Goal: Entertainment & Leisure: Consume media (video, audio)

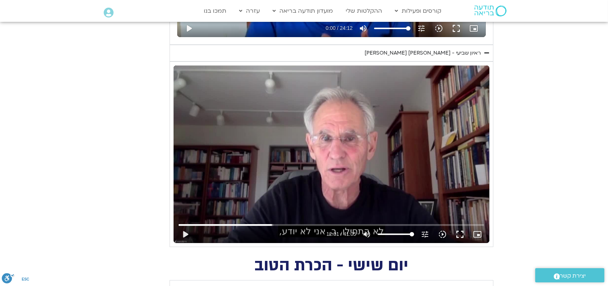
scroll to position [524, 0]
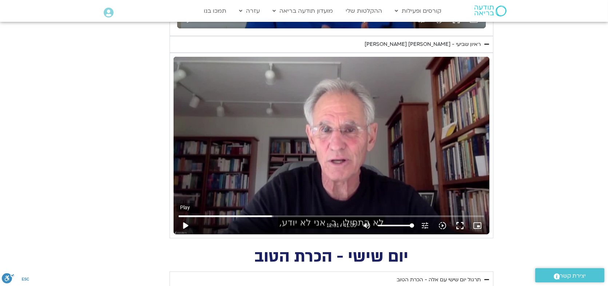
click at [184, 224] on button "play_arrow" at bounding box center [185, 225] width 17 height 17
type input "751.381195"
click at [273, 215] on input "Seek" at bounding box center [332, 216] width 306 height 4
click at [245, 215] on input "Seek" at bounding box center [332, 216] width 306 height 4
click at [253, 215] on input "Seek" at bounding box center [332, 216] width 306 height 4
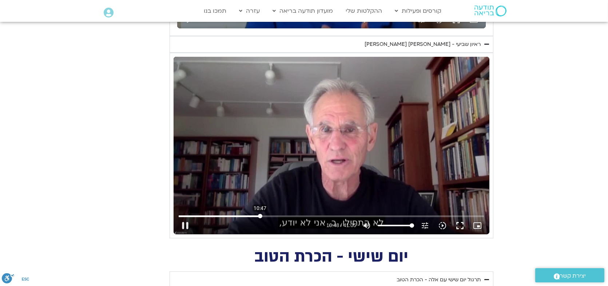
click at [260, 215] on input "Seek" at bounding box center [332, 216] width 306 height 4
click at [461, 226] on button "fullscreen" at bounding box center [460, 225] width 17 height 17
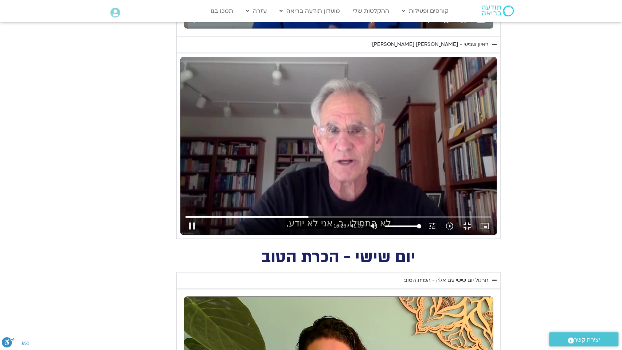
type input "986.802351"
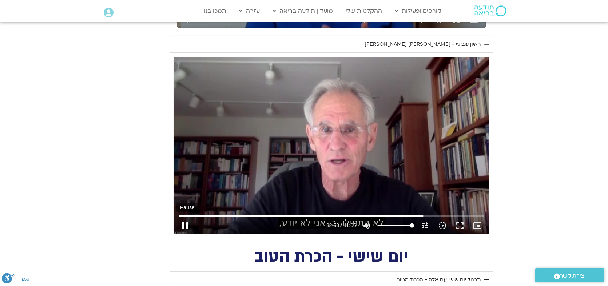
click at [184, 225] on button "pause" at bounding box center [185, 225] width 17 height 17
type input "1973.143318"
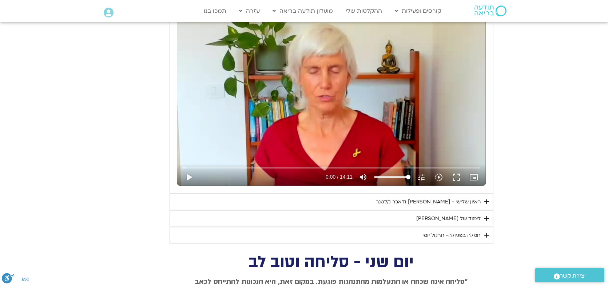
scroll to position [2102, 0]
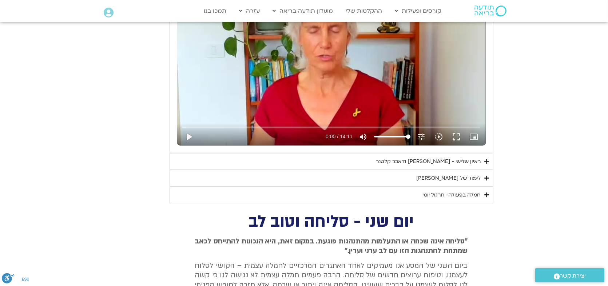
click at [418, 158] on div "ראיון שלישי - [PERSON_NAME] ודאכר קלטנר" at bounding box center [429, 161] width 105 height 9
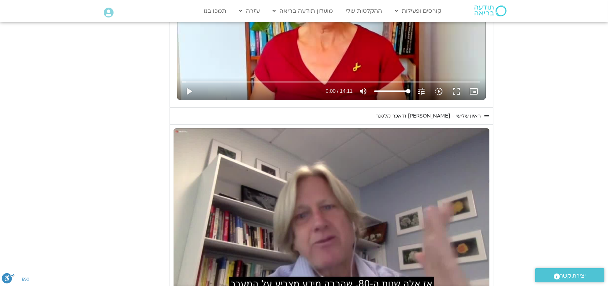
scroll to position [2183, 0]
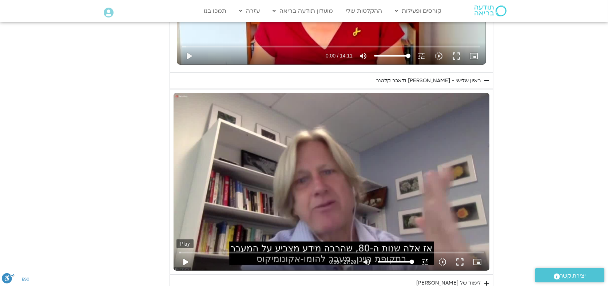
click at [185, 256] on button "play_arrow" at bounding box center [185, 261] width 17 height 17
click at [184, 251] on input "Seek" at bounding box center [332, 253] width 306 height 4
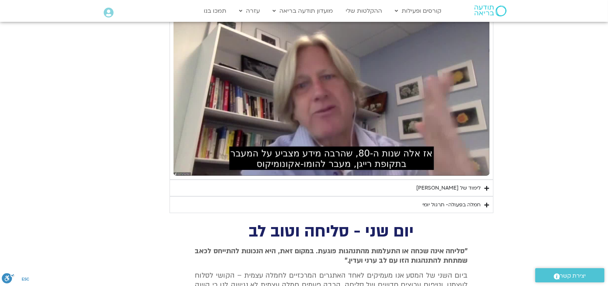
scroll to position [2264, 0]
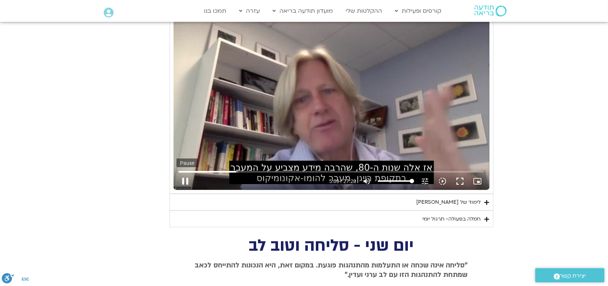
click at [187, 177] on button "pause" at bounding box center [185, 181] width 17 height 17
type input "309.628503"
